Goal: Task Accomplishment & Management: Use online tool/utility

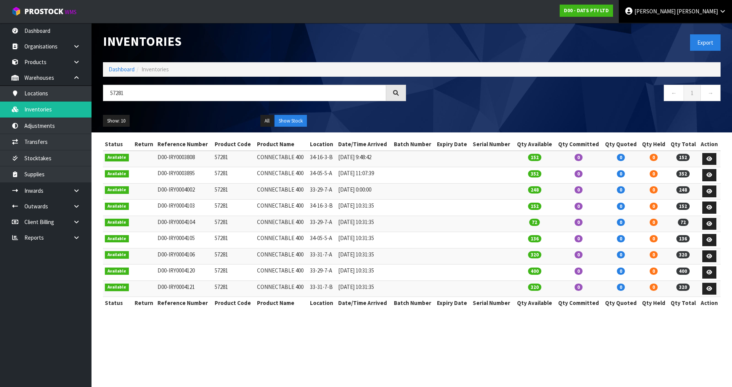
click at [634, 11] on icon at bounding box center [629, 11] width 9 height 0
click at [714, 32] on link "Logout" at bounding box center [702, 30] width 60 height 10
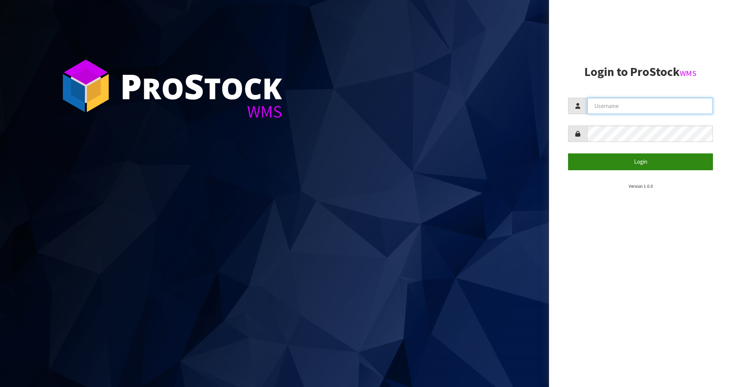
type input "[PERSON_NAME]"
click at [648, 160] on button "Login" at bounding box center [640, 161] width 145 height 16
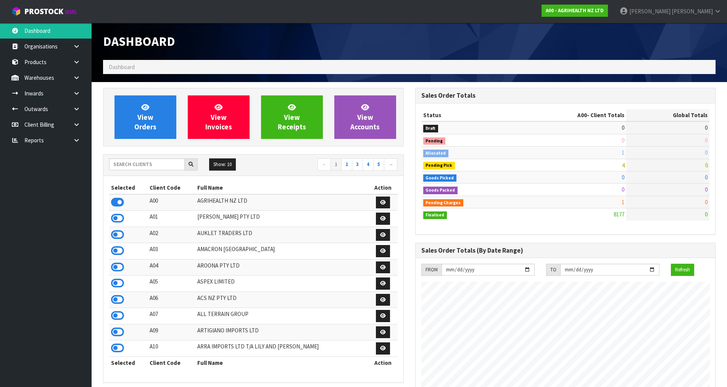
scroll to position [578, 312]
click at [113, 299] on icon at bounding box center [117, 299] width 13 height 11
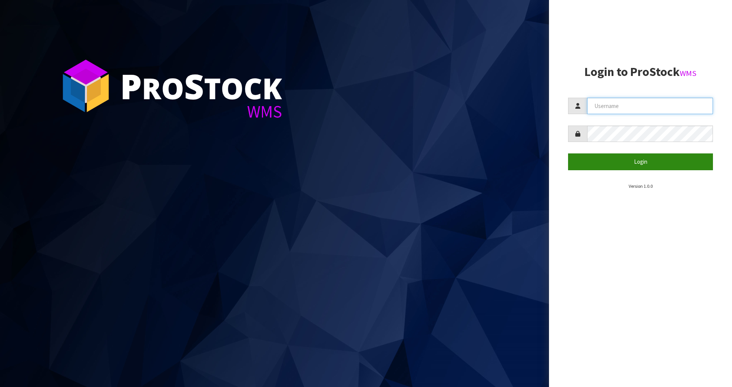
type input "[PERSON_NAME]"
click at [641, 157] on button "Login" at bounding box center [640, 161] width 145 height 16
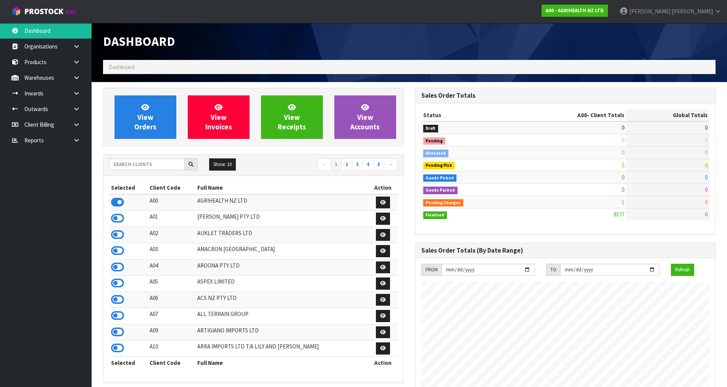
scroll to position [578, 312]
click at [145, 162] on input "text" at bounding box center [147, 164] width 76 height 12
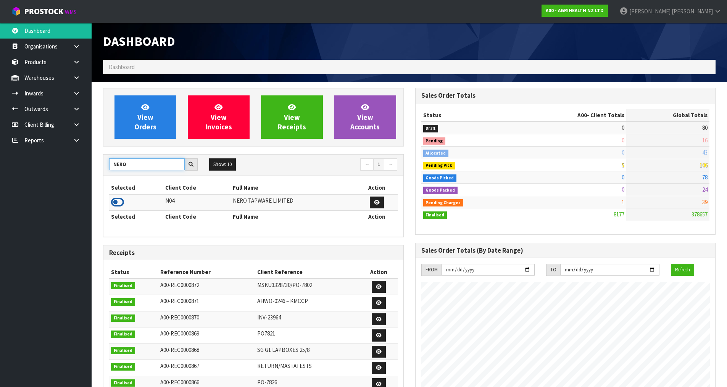
type input "NERO"
click at [116, 204] on icon at bounding box center [117, 201] width 13 height 11
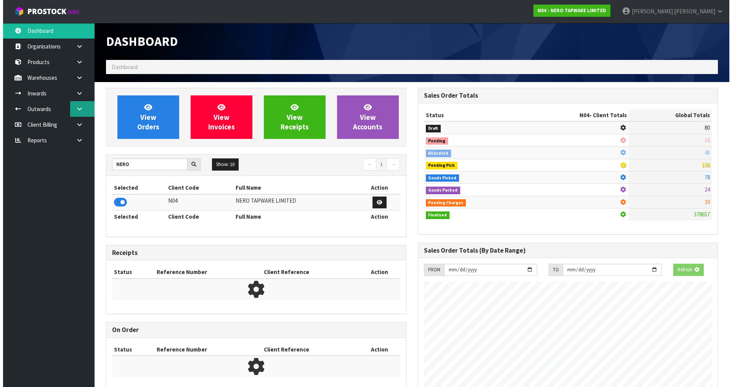
scroll to position [603, 312]
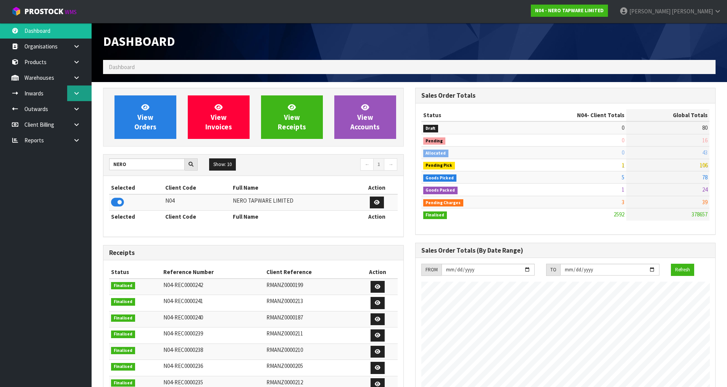
click at [77, 96] on icon at bounding box center [76, 93] width 7 height 6
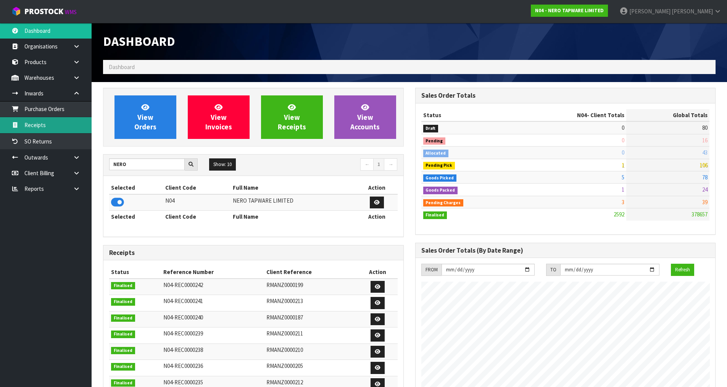
click at [58, 121] on link "Receipts" at bounding box center [46, 125] width 92 height 16
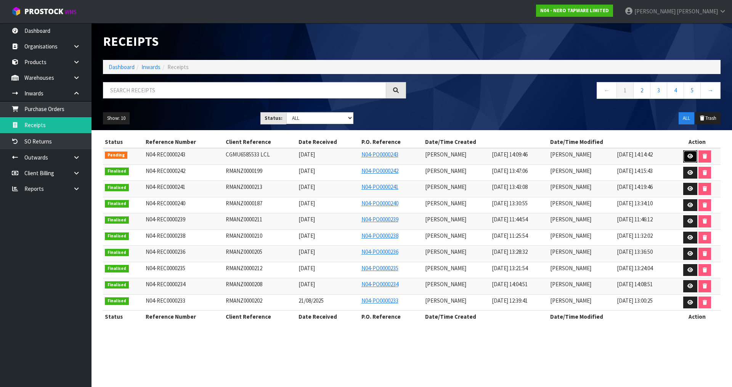
click at [692, 155] on icon at bounding box center [691, 156] width 6 height 5
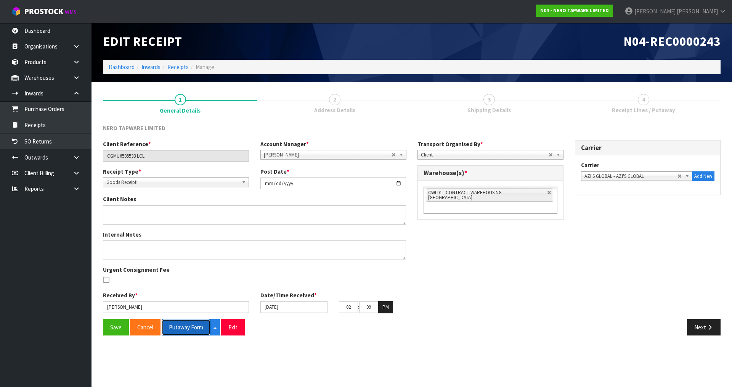
click at [184, 330] on button "Putaway Form" at bounding box center [186, 327] width 49 height 16
click at [195, 327] on button "Putaway Form" at bounding box center [190, 327] width 57 height 16
